Goal: Information Seeking & Learning: Learn about a topic

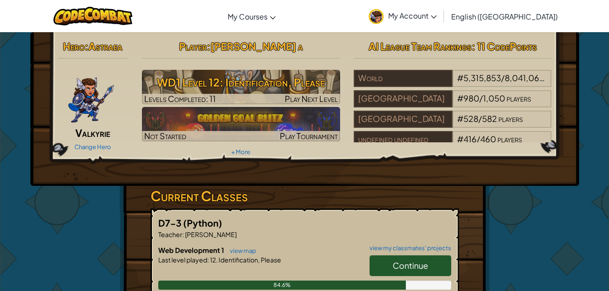
click at [551, 219] on div "Hero : Astraea Valkyrie Change Hero Player : [PERSON_NAME] a WD1 Level 12: Iden…" at bounding box center [304, 237] width 531 height 410
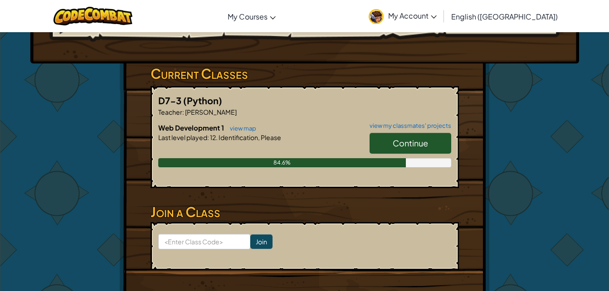
scroll to position [122, 0]
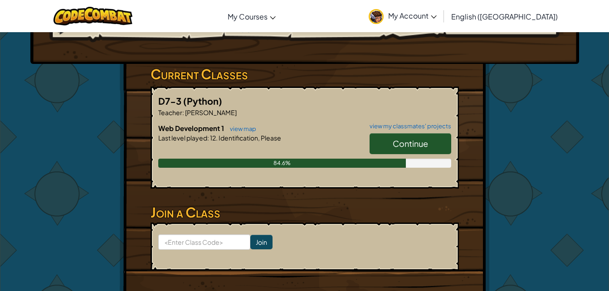
click at [437, 144] on link "Continue" at bounding box center [411, 143] width 82 height 21
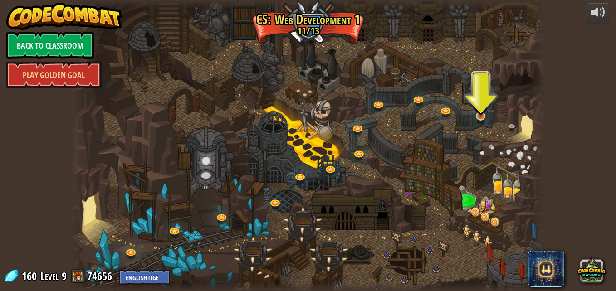
click at [475, 113] on img at bounding box center [480, 104] width 11 height 26
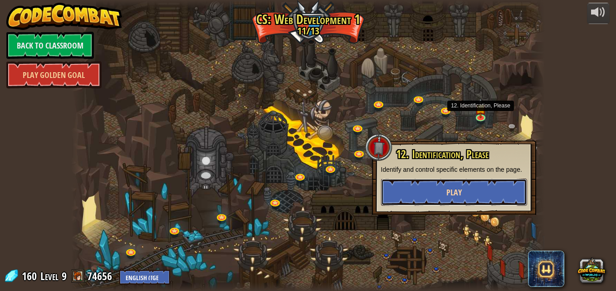
click at [464, 195] on button "Play" at bounding box center [454, 192] width 146 height 27
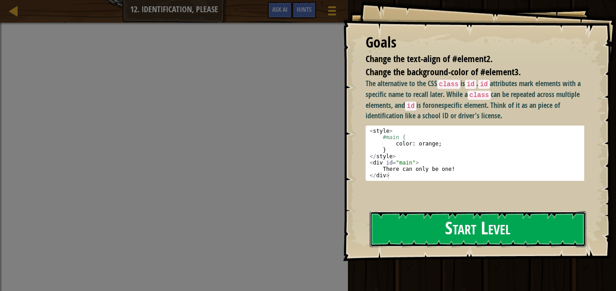
click at [510, 227] on button "Start Level" at bounding box center [478, 229] width 216 height 36
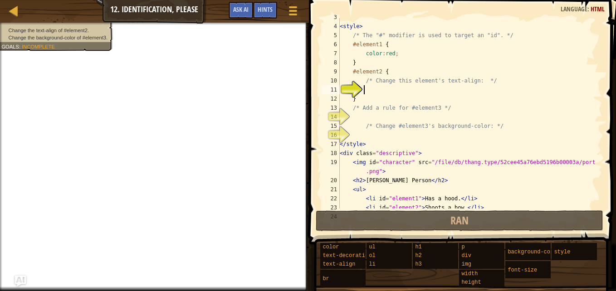
scroll to position [27, 0]
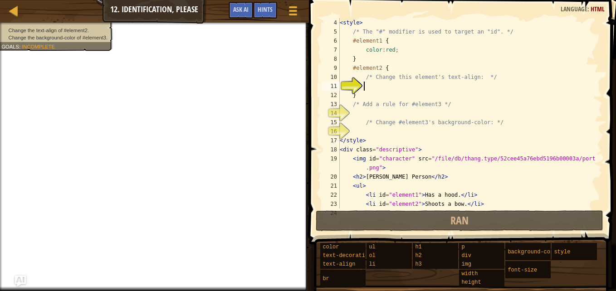
click at [353, 131] on div "< style > /* The "#" modifier is used to target an "id". */ #element1 { color :…" at bounding box center [467, 122] width 258 height 209
click at [355, 111] on div "< style > /* The "#" modifier is used to target an "id". */ #element1 { color :…" at bounding box center [467, 122] width 258 height 209
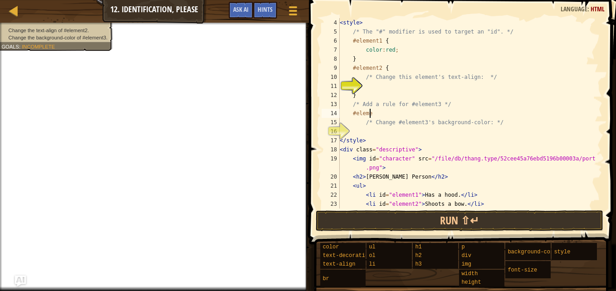
scroll to position [4, 2]
type textarea "#element3"
click at [362, 131] on div "< style > /* The "#" modifier is used to target an "id". */ #element1 { color :…" at bounding box center [467, 122] width 258 height 209
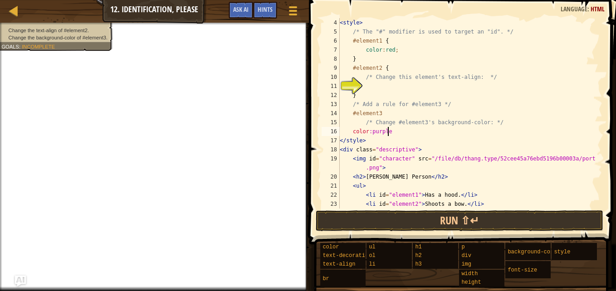
type textarea "color:purple;"
click at [365, 90] on div "< style > /* The "#" modifier is used to target an "id". */ #element1 { color :…" at bounding box center [467, 122] width 258 height 209
click at [297, 6] on span at bounding box center [292, 7] width 9 height 2
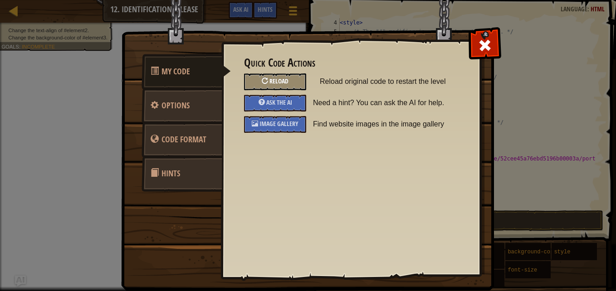
click at [299, 80] on div "Reload" at bounding box center [275, 81] width 62 height 17
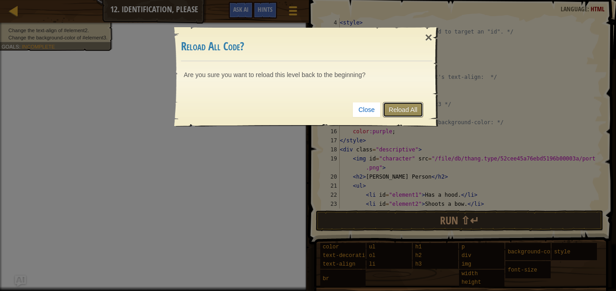
click at [399, 107] on link "Reload All" at bounding box center [403, 109] width 40 height 15
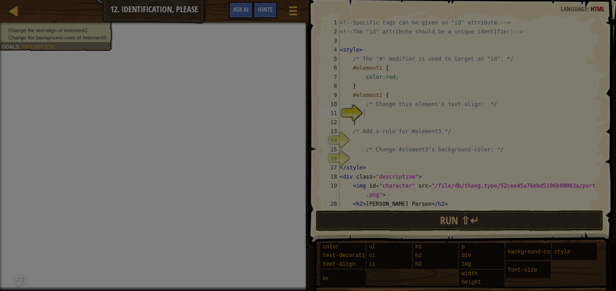
scroll to position [0, 0]
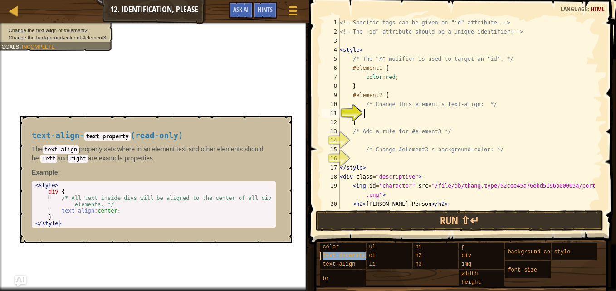
click at [355, 258] on span "text-decoration" at bounding box center [346, 256] width 49 height 6
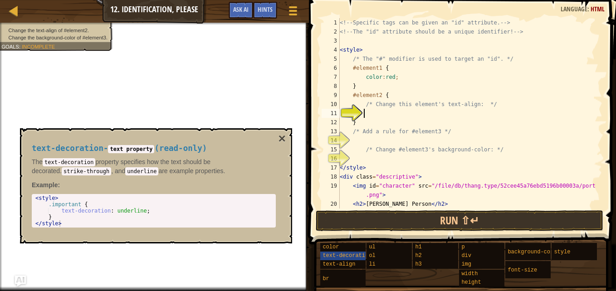
click at [369, 115] on div "<!-- Specific tags can be given an "id" attribute. --> <!-- The "id" attribute …" at bounding box center [467, 122] width 258 height 209
click at [349, 263] on span "text-align" at bounding box center [338, 264] width 33 height 6
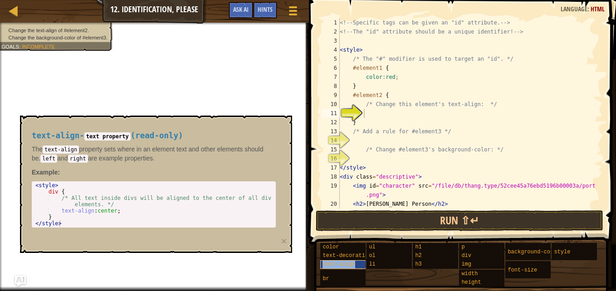
copy span "text-align"
click at [371, 117] on div "<!-- Specific tags can be given an "id" attribute. --> <!-- The "id" attribute …" at bounding box center [467, 122] width 258 height 209
paste textarea "text-align"
type textarea "t"
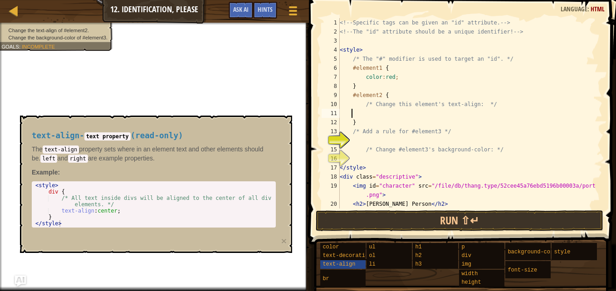
scroll to position [4, 0]
type textarea "/* Change this element's text-align: */"
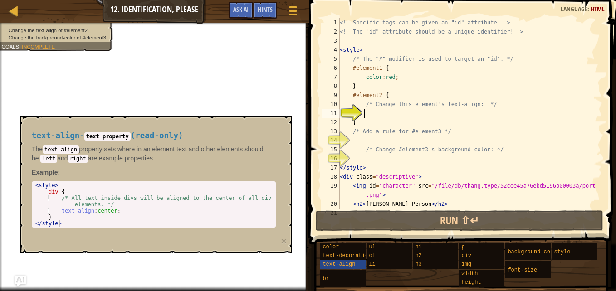
click at [391, 95] on div "<!-- Specific tags can be given an "id" attribute. --> <!-- The "id" attribute …" at bounding box center [467, 122] width 258 height 209
type textarea "#element2 {"
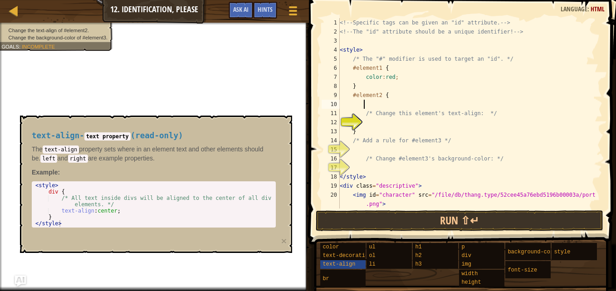
paste textarea "text-align"
type textarea "text-align"
click at [288, 4] on button "Game Menu" at bounding box center [293, 12] width 24 height 22
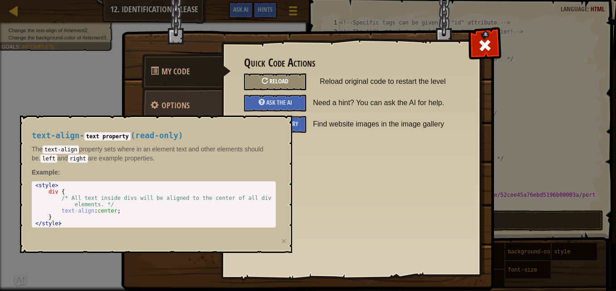
click at [280, 77] on div "Reload" at bounding box center [275, 81] width 62 height 17
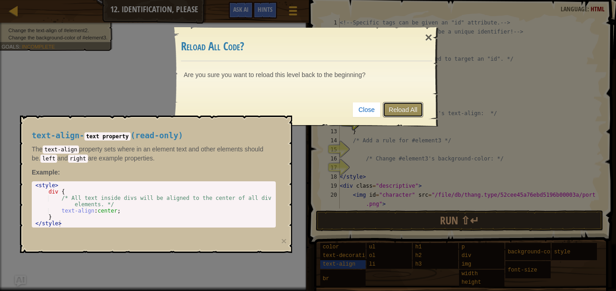
click at [390, 108] on link "Reload All" at bounding box center [403, 109] width 40 height 15
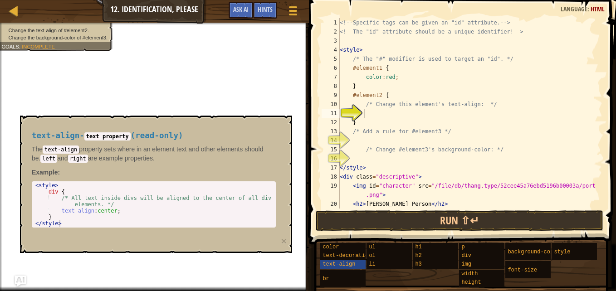
type textarea "text-align:center;"
click at [196, 209] on div "< style > div { /* All text inside divs will be aligned to the center of all di…" at bounding box center [154, 210] width 240 height 57
click at [214, 252] on div "text-align - text property ( read-only ) The text-align property sets where in …" at bounding box center [156, 184] width 272 height 137
click at [286, 239] on button "×" at bounding box center [283, 241] width 5 height 10
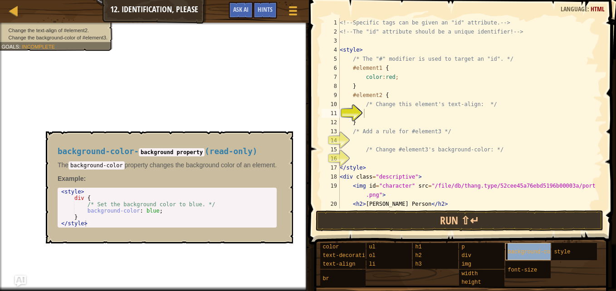
click at [515, 252] on span "background-color" at bounding box center [533, 252] width 52 height 6
copy span "background-color"
click at [393, 159] on div "<!-- Specific tags can be given an "id" attribute. --> <!-- The "id" attribute …" at bounding box center [467, 122] width 258 height 209
paste textarea "background-color"
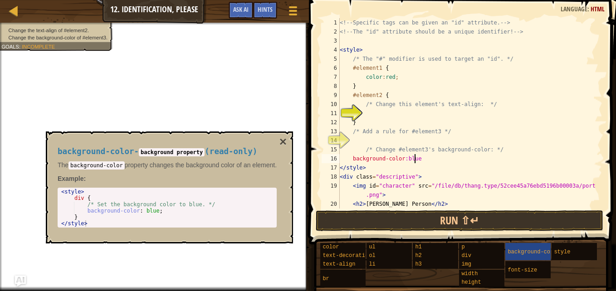
type textarea "background-color:blue;"
click at [384, 140] on div "<!-- Specific tags can be given an "id" attribute. --> <!-- The "id" attribute …" at bounding box center [467, 122] width 258 height 209
type textarea "#element3"
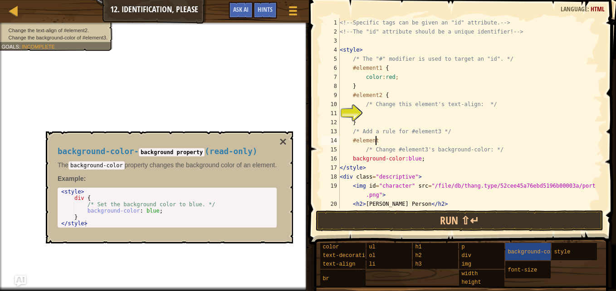
scroll to position [4, 3]
click at [366, 117] on div "<!-- Specific tags can be given an "id" attribute. --> <!-- The "id" attribute …" at bounding box center [467, 122] width 258 height 209
click at [355, 262] on div "text-align" at bounding box center [351, 264] width 62 height 9
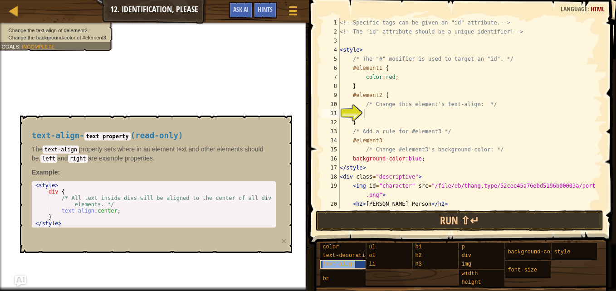
copy span "text-align"
click at [369, 113] on div "<!-- Specific tags can be given an "id" attribute. --> <!-- The "id" attribute …" at bounding box center [467, 122] width 258 height 209
paste textarea "text-align"
click at [286, 240] on button "×" at bounding box center [283, 241] width 5 height 10
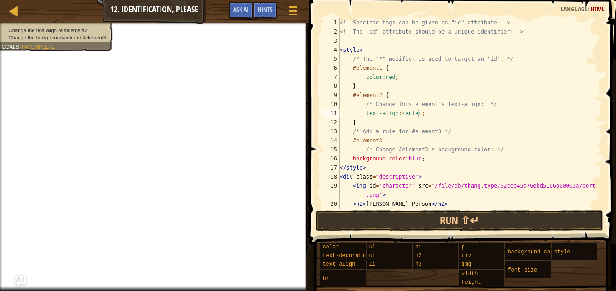
click at [402, 158] on div "<!-- Specific tags can be given an "id" attribute. --> <!-- The "id" attribute …" at bounding box center [467, 122] width 258 height 209
click at [438, 158] on div "<!-- Specific tags can be given an "id" attribute. --> <!-- The "id" attribute …" at bounding box center [467, 122] width 258 height 209
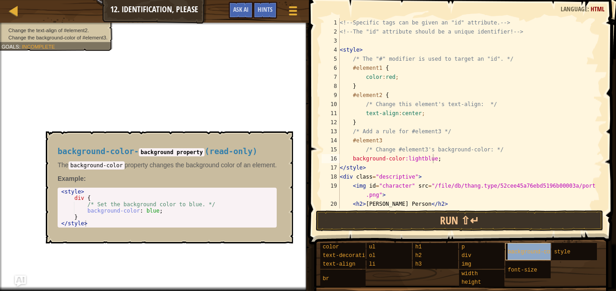
click at [523, 251] on span "background-color" at bounding box center [533, 252] width 52 height 6
click at [349, 122] on div "<!-- Specific tags can be given an "id" attribute. --> <!-- The "id" attribute …" at bounding box center [467, 122] width 258 height 209
click at [482, 152] on div "<!-- Specific tags can be given an "id" attribute. --> <!-- The "id" attribute …" at bounding box center [467, 122] width 258 height 209
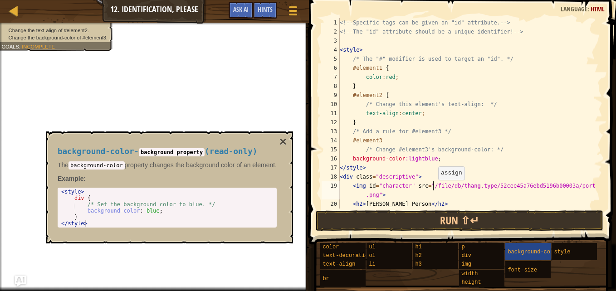
click at [433, 189] on div "<!-- Specific tags can be given an "id" attribute. --> <!-- The "id" attribute …" at bounding box center [467, 122] width 258 height 209
click at [424, 172] on div "<!-- Specific tags can be given an "id" attribute. --> <!-- The "id" attribute …" at bounding box center [467, 122] width 258 height 209
click at [414, 159] on div "<!-- Specific tags can be given an "id" attribute. --> <!-- The "id" attribute …" at bounding box center [467, 122] width 258 height 209
click at [519, 269] on span "font-size" at bounding box center [521, 270] width 29 height 6
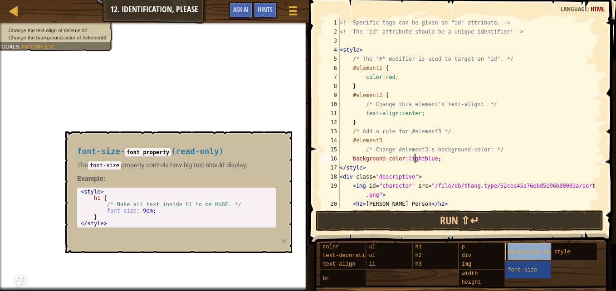
click at [526, 248] on div "background-color" at bounding box center [536, 251] width 62 height 17
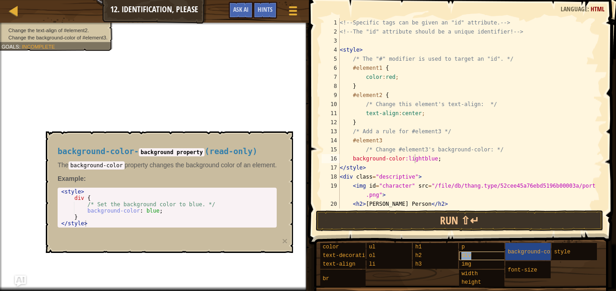
click at [486, 253] on div "div" at bounding box center [490, 256] width 62 height 9
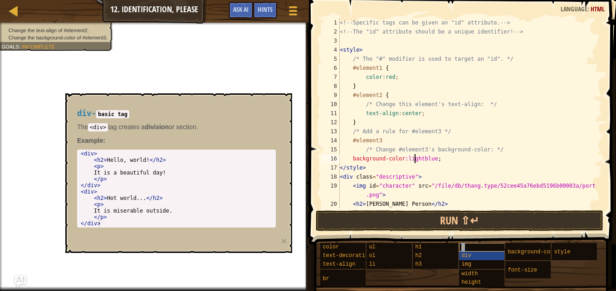
click at [473, 248] on div "p" at bounding box center [490, 247] width 62 height 9
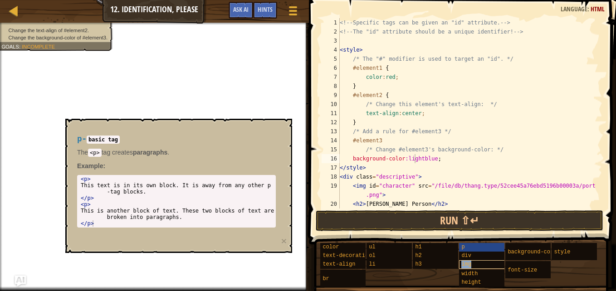
click at [474, 262] on div "img" at bounding box center [490, 264] width 62 height 9
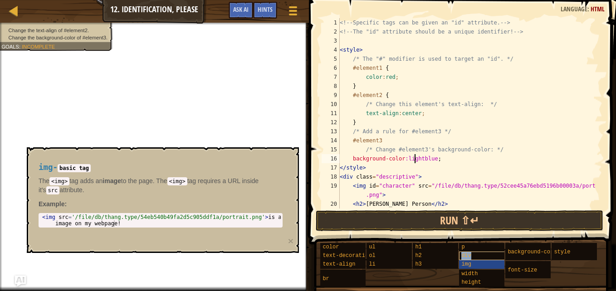
click at [472, 256] on div "div" at bounding box center [490, 256] width 62 height 9
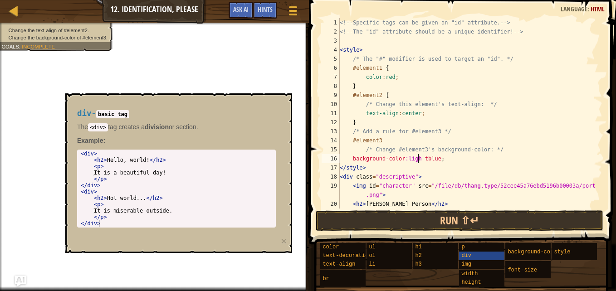
click at [443, 162] on div "<!-- Specific tags can be given an "id" attribute. --> <!-- The "id" attribute …" at bounding box center [467, 122] width 258 height 209
click at [420, 161] on div "<!-- Specific tags can be given an "id" attribute. --> <!-- The "id" attribute …" at bounding box center [467, 122] width 258 height 209
click at [410, 163] on div "<!-- Specific tags can be given an "id" attribute. --> <!-- The "id" attribute …" at bounding box center [467, 122] width 258 height 209
type textarea "background-color:lightblue;"
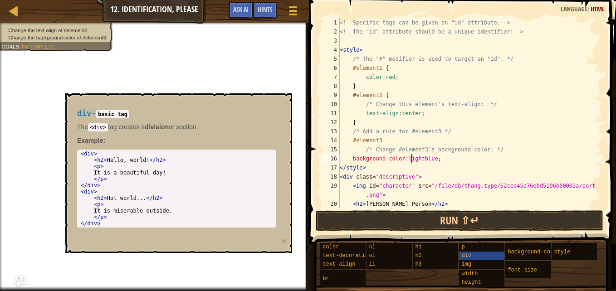
scroll to position [4, 6]
click at [441, 159] on div "<!-- Specific tags can be given an "id" attribute. --> <!-- The "id" attribute …" at bounding box center [467, 122] width 258 height 209
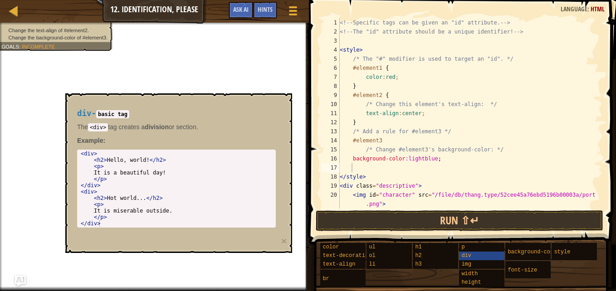
click at [122, 94] on div "div - basic tag The <div> tag creates a division or section. Example : 1 2 3 4 …" at bounding box center [178, 173] width 227 height 160
click at [283, 240] on button "×" at bounding box center [283, 241] width 5 height 10
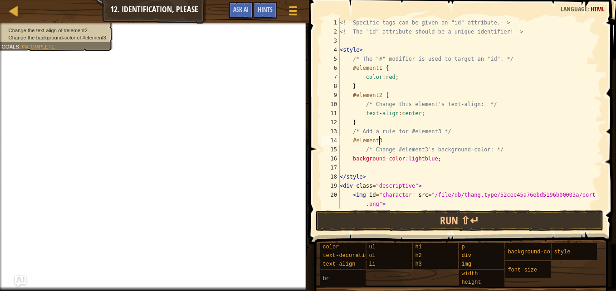
click at [380, 139] on div "<!-- Specific tags can be given an "id" attribute. --> <!-- The "id" attribute …" at bounding box center [467, 122] width 258 height 209
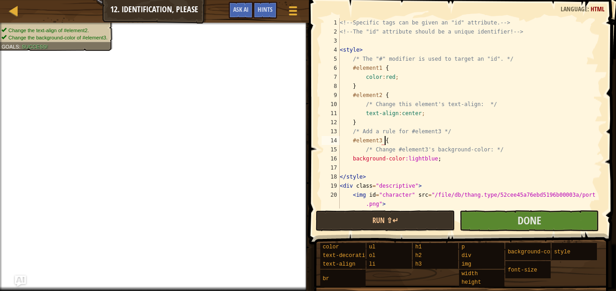
click at [380, 143] on div "<!-- Specific tags can be given an "id" attribute. --> <!-- The "id" attribute …" at bounding box center [467, 122] width 258 height 209
type textarea "#element3{"
click at [547, 215] on button "Done" at bounding box center [528, 220] width 139 height 21
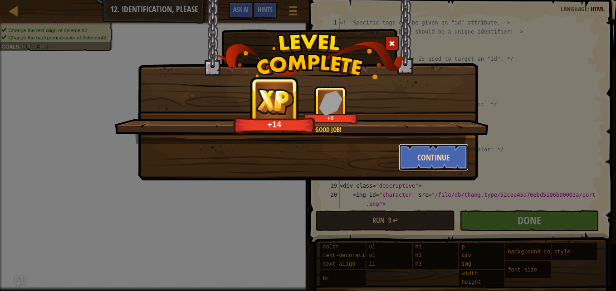
click at [438, 159] on button "Continue" at bounding box center [434, 157] width 70 height 27
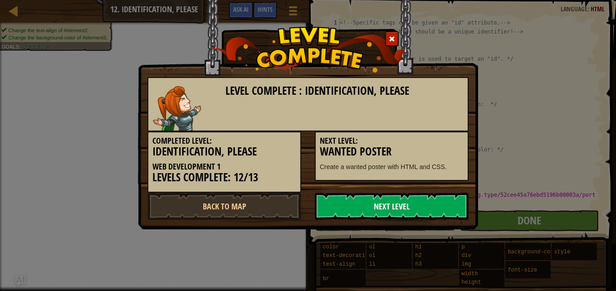
click at [433, 207] on link "Next Level" at bounding box center [392, 206] width 154 height 27
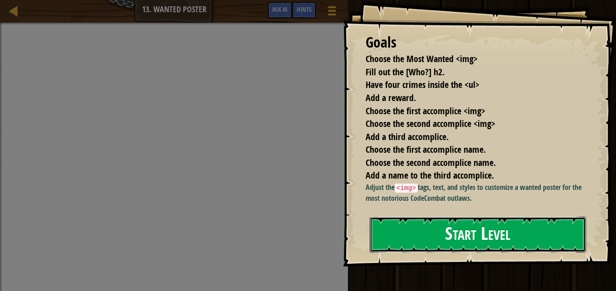
click at [489, 252] on button "Start Level" at bounding box center [478, 235] width 216 height 36
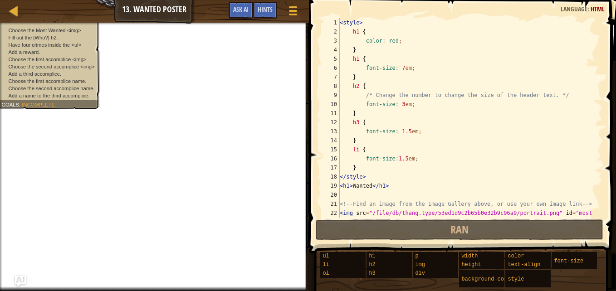
scroll to position [317, 0]
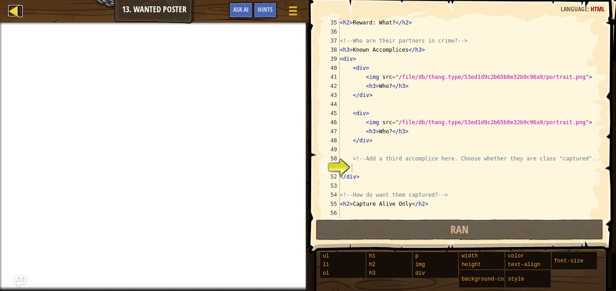
click at [14, 9] on div at bounding box center [13, 10] width 11 height 11
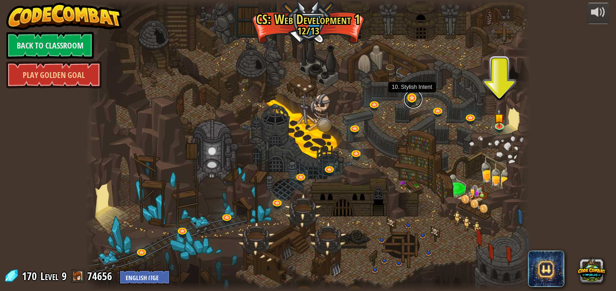
click at [412, 102] on link at bounding box center [413, 99] width 18 height 18
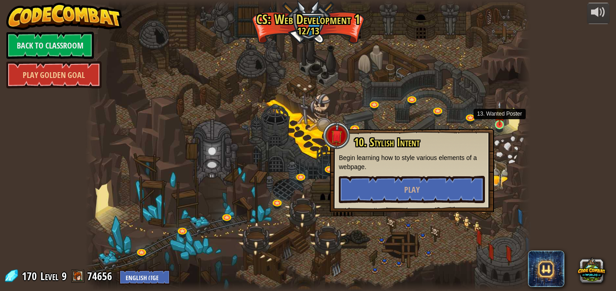
click at [497, 124] on img at bounding box center [499, 113] width 10 height 24
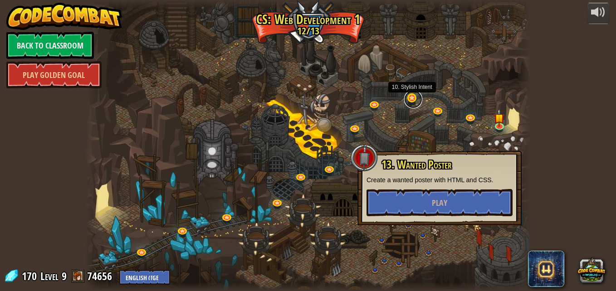
click at [418, 101] on link at bounding box center [413, 99] width 18 height 18
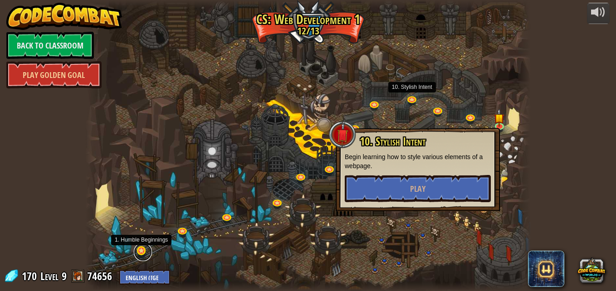
click at [140, 253] on link at bounding box center [143, 252] width 18 height 18
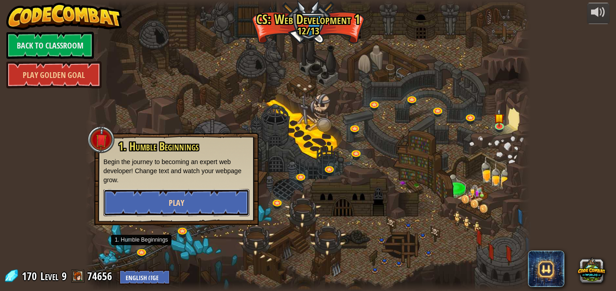
click at [141, 209] on button "Play" at bounding box center [176, 202] width 146 height 27
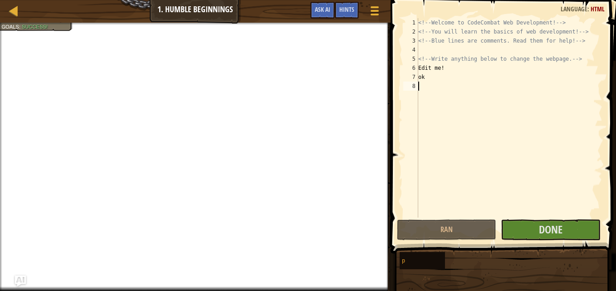
click at [7, 15] on div "Map Web Development 1 1. Humble Beginnings Game Menu Done Hints Ask AI" at bounding box center [195, 11] width 390 height 23
click at [20, 12] on link "Map" at bounding box center [20, 11] width 5 height 12
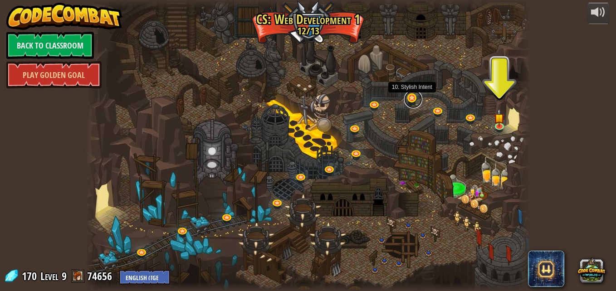
click at [411, 98] on link at bounding box center [413, 99] width 18 height 18
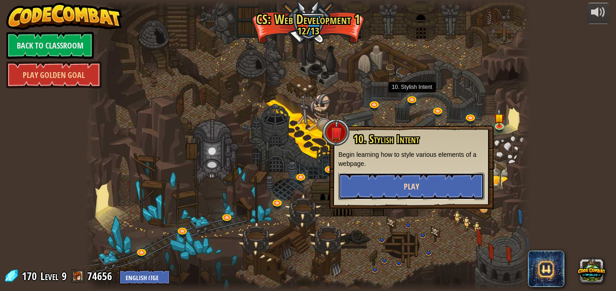
click at [435, 184] on button "Play" at bounding box center [411, 186] width 146 height 27
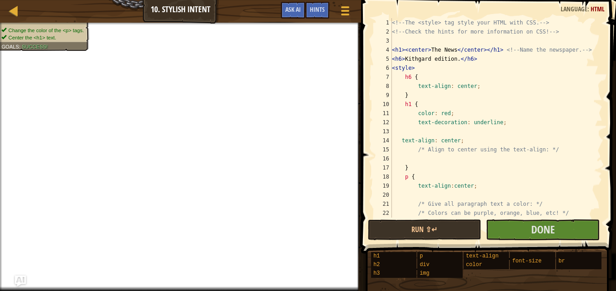
type textarea "text-align:center;"
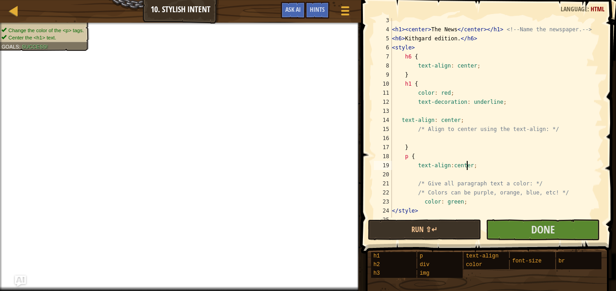
scroll to position [27, 0]
